Goal: Check status: Check status

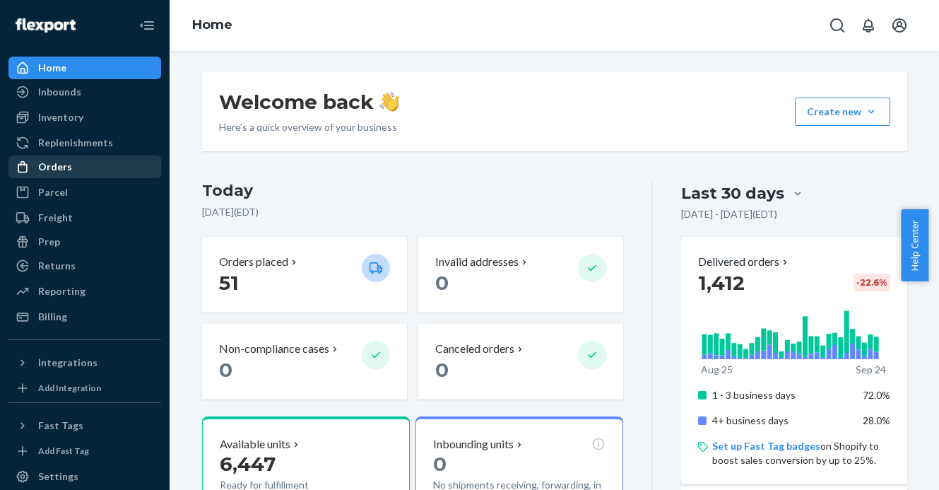
click at [79, 165] on div "Orders" at bounding box center [85, 167] width 150 height 20
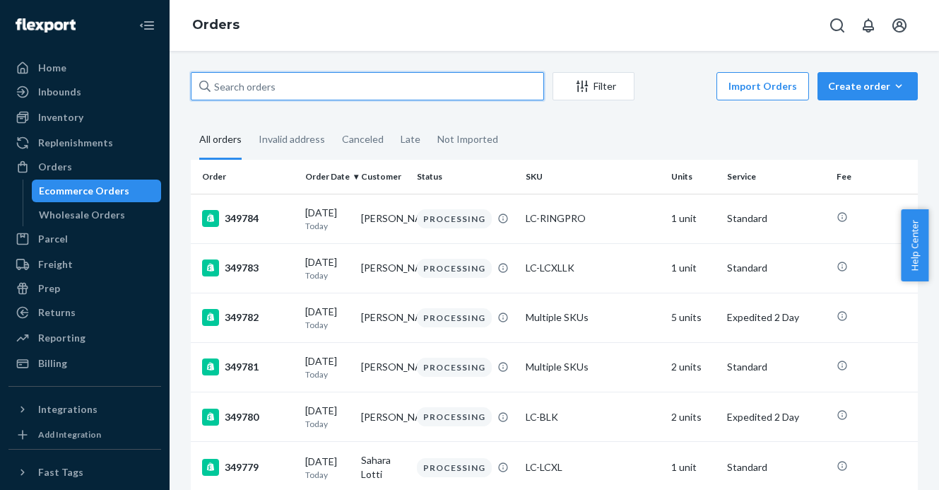
click at [254, 80] on input "text" at bounding box center [367, 86] width 353 height 28
paste input "349705"
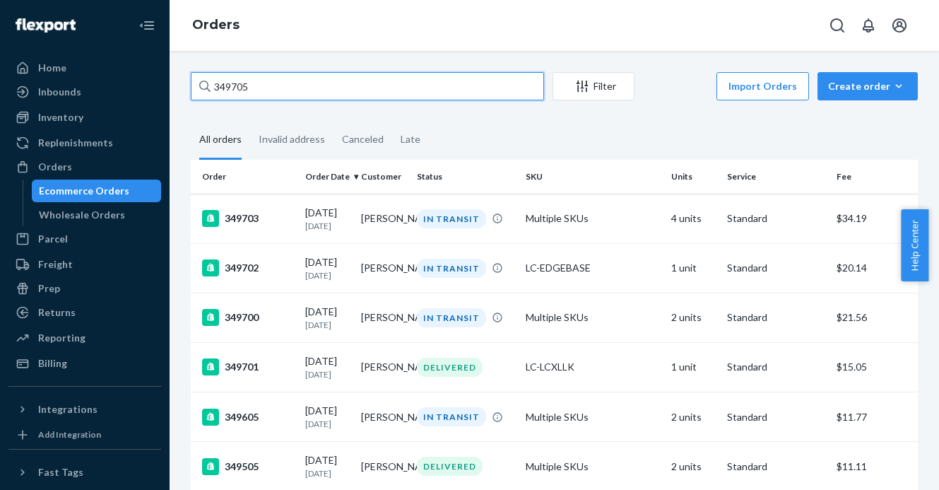
type input "349705"
